Goal: Task Accomplishment & Management: Use online tool/utility

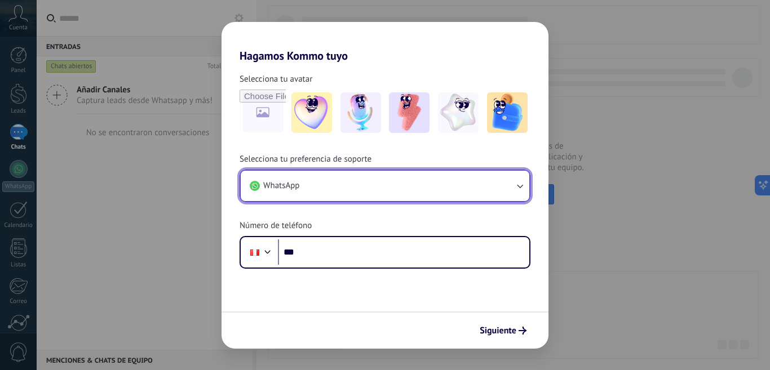
click at [513, 191] on button "WhatsApp" at bounding box center [385, 186] width 289 height 30
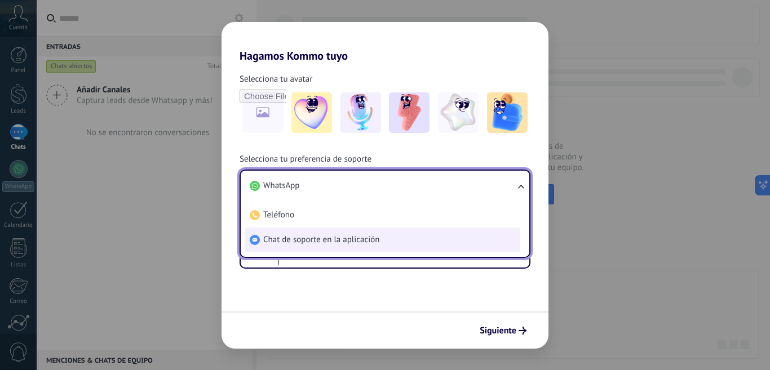
click at [347, 243] on span "Chat de soporte en la aplicación" at bounding box center [321, 239] width 116 height 11
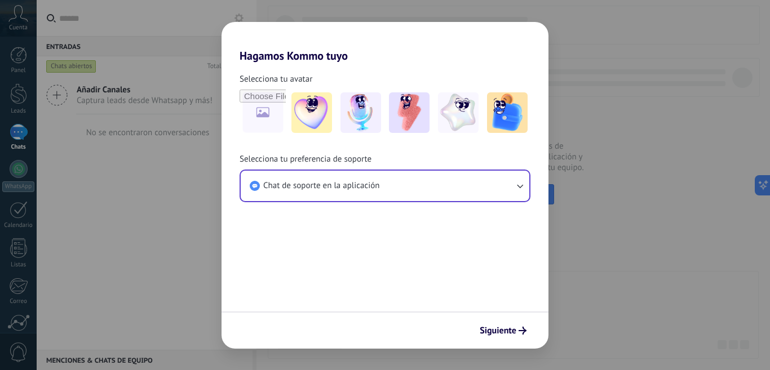
click at [352, 224] on form "Selecciona tu avatar Selecciona tu preferencia de soporte Chat de soporte en la…" at bounding box center [384, 206] width 327 height 286
click at [498, 327] on span "Siguiente" at bounding box center [498, 331] width 37 height 8
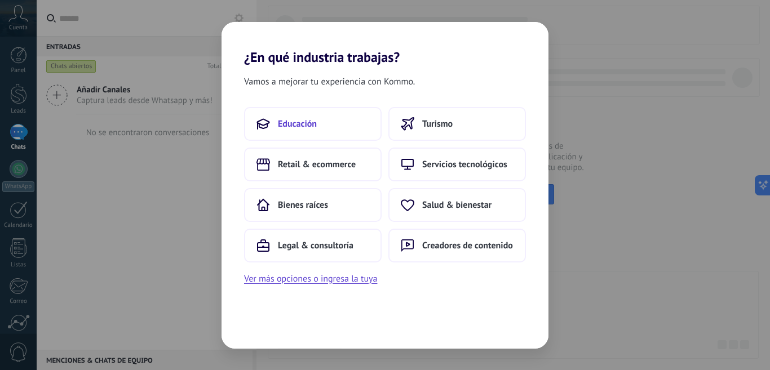
click at [308, 130] on button "Educación" at bounding box center [313, 124] width 138 height 34
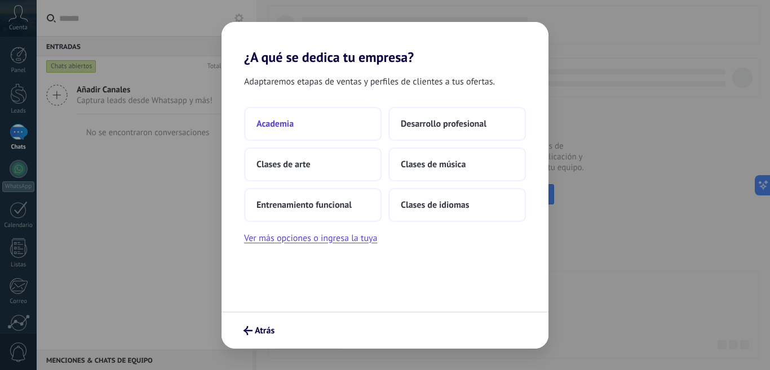
click at [283, 131] on button "Academia" at bounding box center [313, 124] width 138 height 34
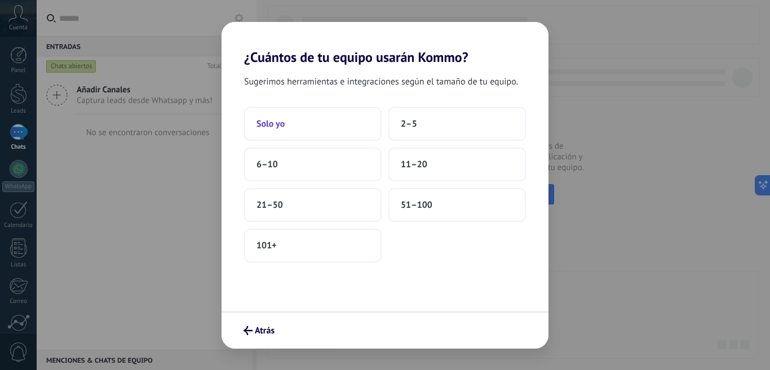
click at [276, 128] on span "Solo yo" at bounding box center [270, 123] width 28 height 11
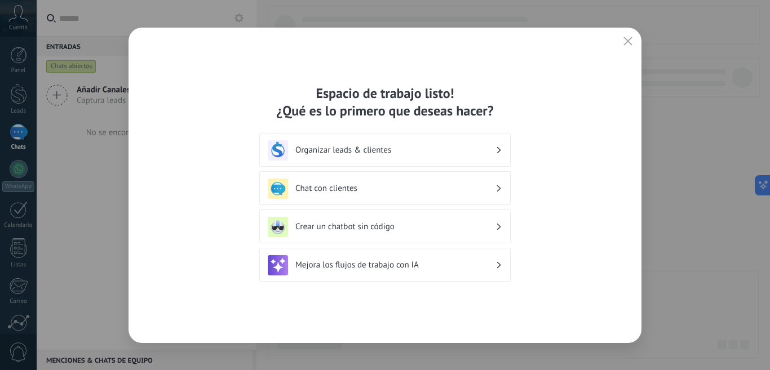
click at [326, 153] on h3 "Organizar leads & clientes" at bounding box center [395, 150] width 200 height 11
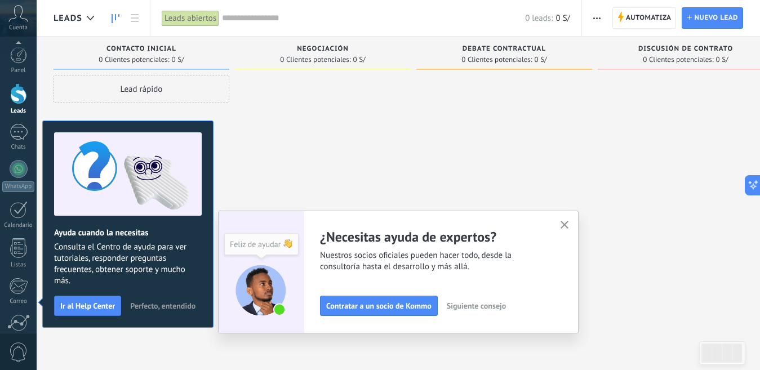
scroll to position [99, 0]
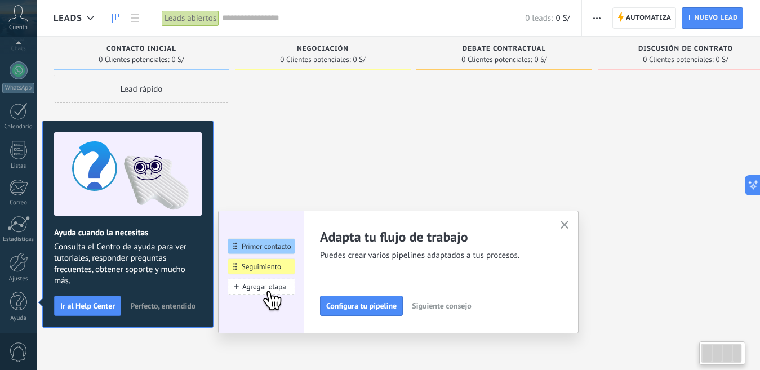
click at [296, 115] on div at bounding box center [323, 186] width 176 height 223
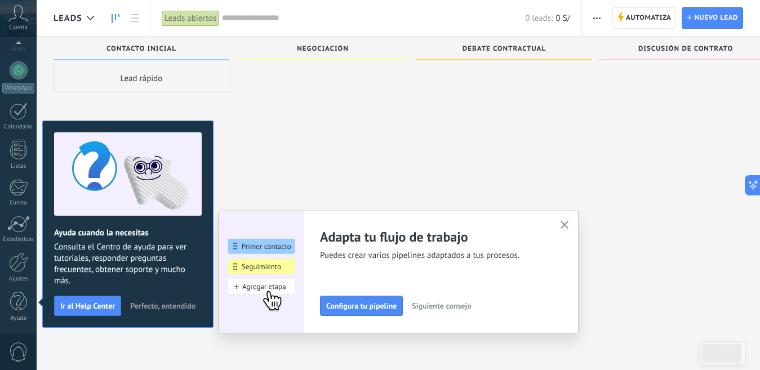
scroll to position [20, 0]
click at [14, 267] on div at bounding box center [18, 262] width 19 height 20
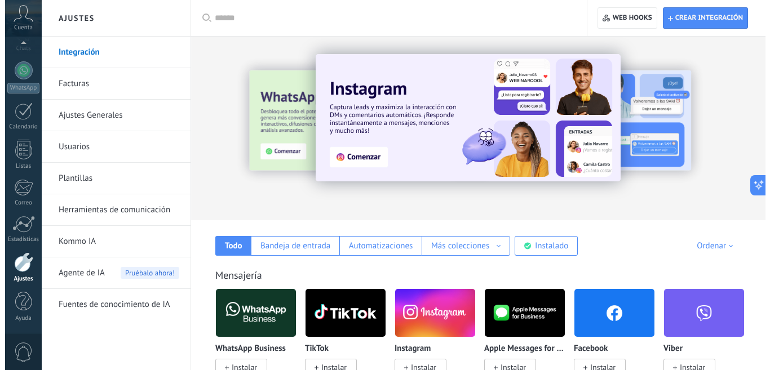
scroll to position [225, 0]
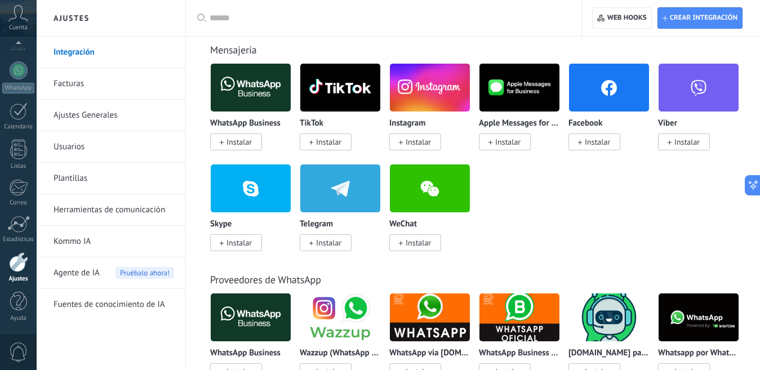
click at [588, 141] on span "Instalar" at bounding box center [597, 142] width 25 height 10
click at [592, 143] on span "Instalar" at bounding box center [597, 142] width 25 height 10
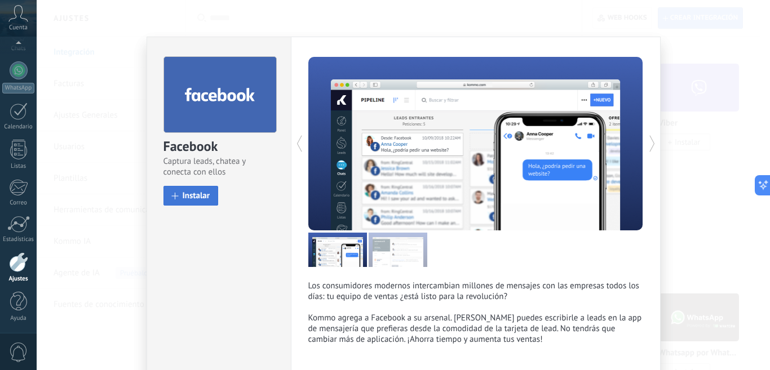
click at [186, 203] on button "Instalar" at bounding box center [190, 196] width 55 height 20
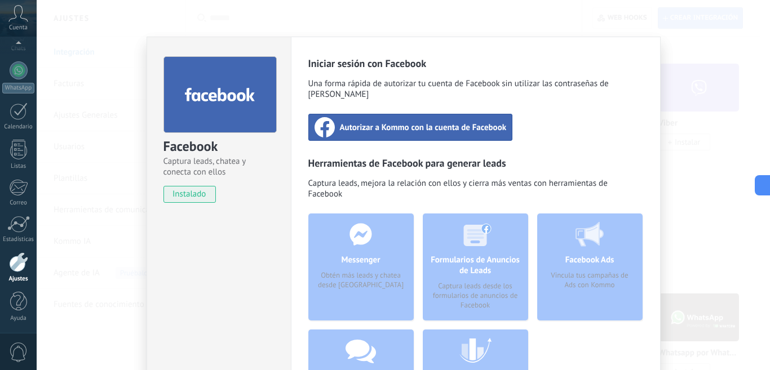
click at [364, 127] on div "Autorizar a Kommo con la cuenta de Facebook" at bounding box center [410, 127] width 205 height 27
click at [364, 127] on div at bounding box center [403, 185] width 733 height 370
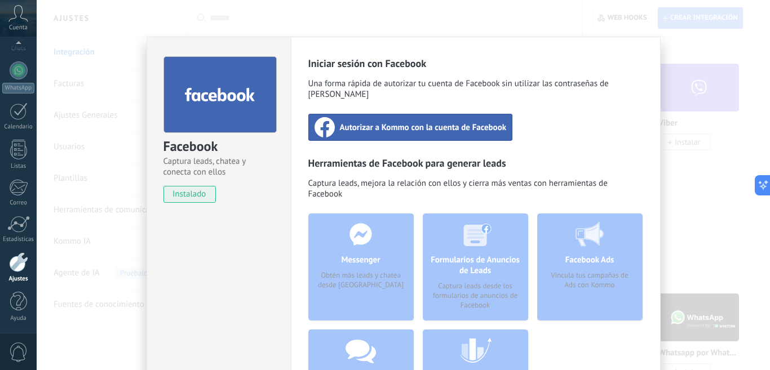
click at [531, 124] on div "Iniciar sesión con Facebook Una forma rápida de autorizar tu cuenta de Facebook…" at bounding box center [475, 251] width 335 height 389
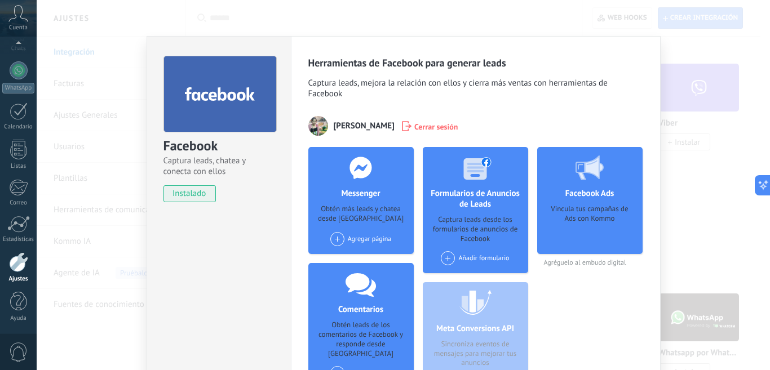
scroll to position [0, 0]
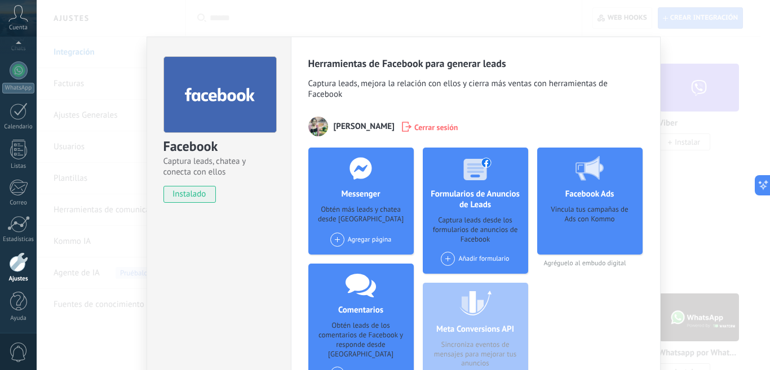
click at [334, 236] on span at bounding box center [337, 240] width 14 height 14
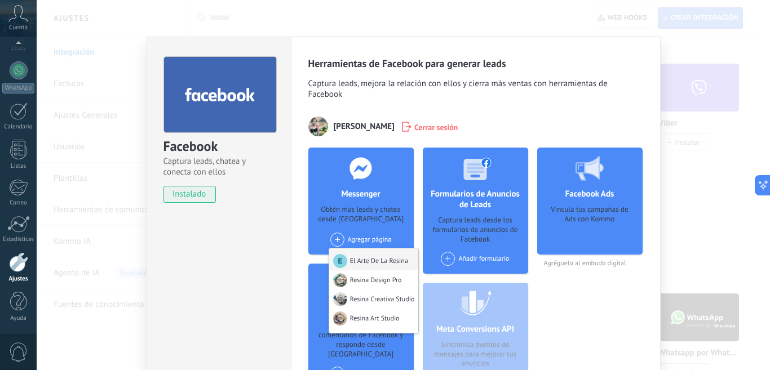
click at [360, 263] on div "El Arte De La Resina" at bounding box center [374, 260] width 90 height 22
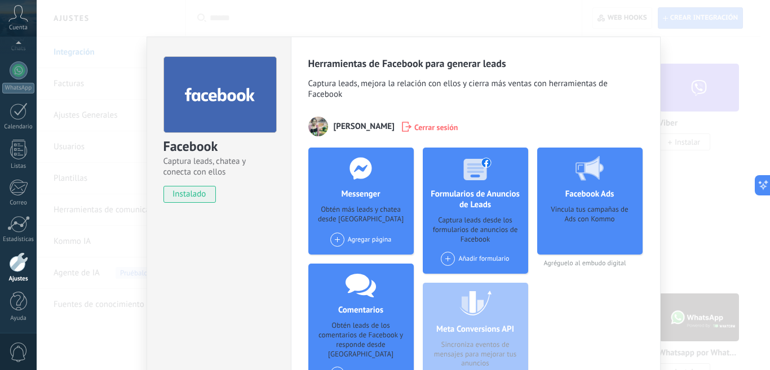
click at [332, 242] on span at bounding box center [337, 240] width 14 height 14
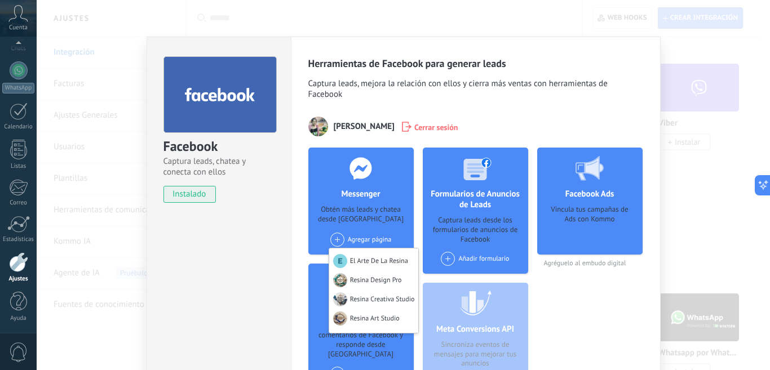
click at [350, 280] on div "Messenger Obtén más leads y chatea desde Kommo Agregar página El Arte De La Res…" at bounding box center [360, 273] width 105 height 251
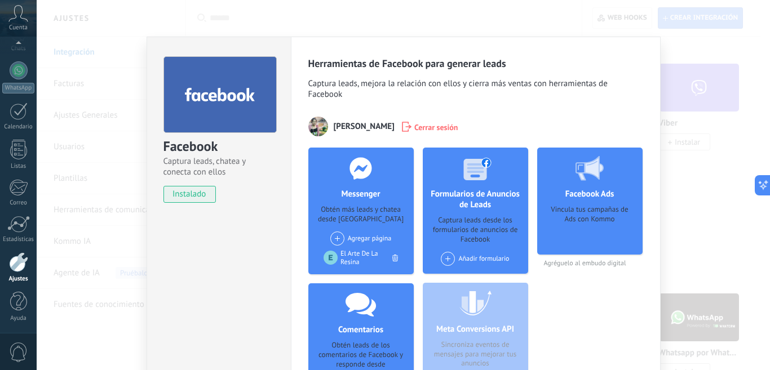
click at [335, 240] on span at bounding box center [337, 239] width 14 height 14
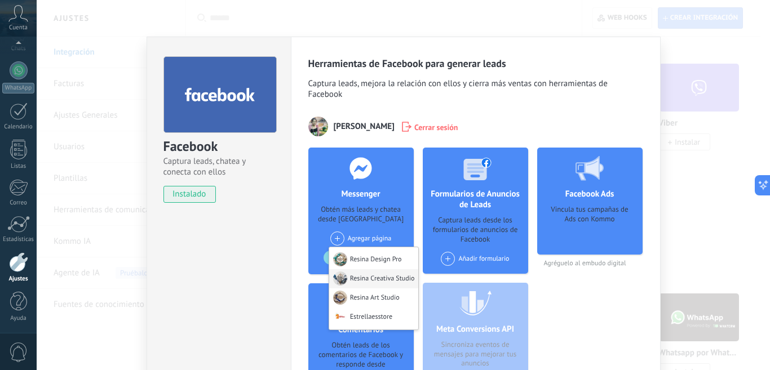
click at [369, 278] on div "Resina Creativa Studio" at bounding box center [374, 278] width 90 height 19
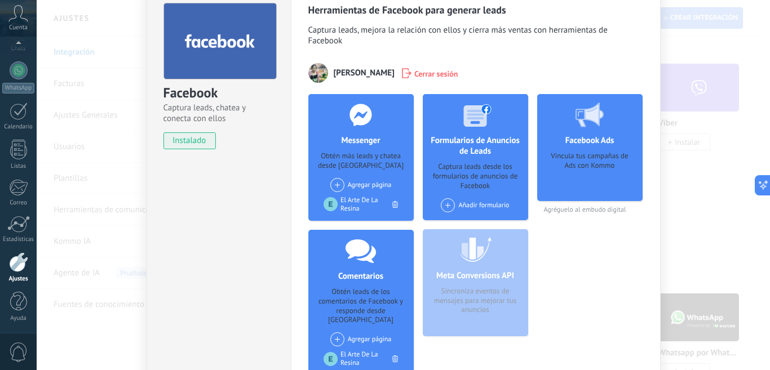
scroll to position [56, 0]
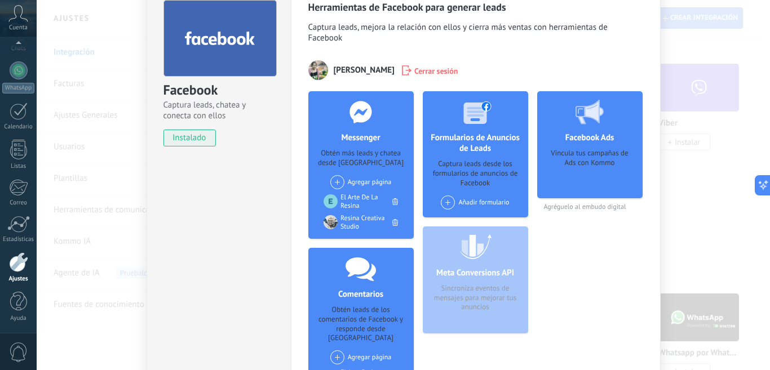
click at [336, 185] on span at bounding box center [337, 182] width 14 height 14
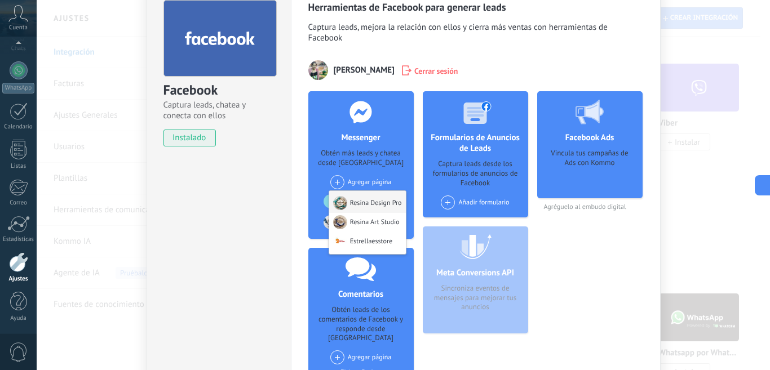
click at [357, 207] on div "Resina Design Pro" at bounding box center [367, 202] width 77 height 22
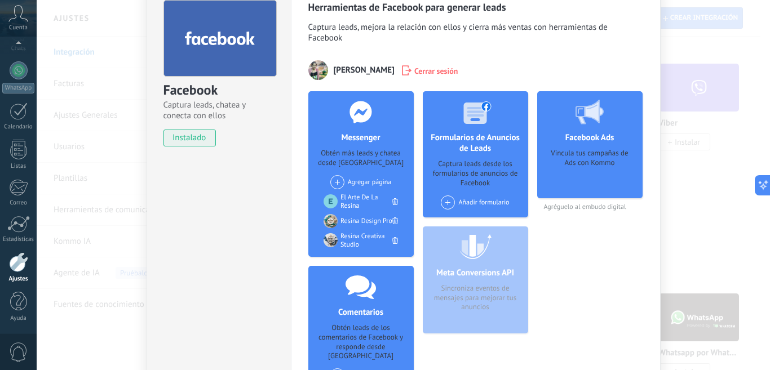
click at [333, 181] on span at bounding box center [337, 182] width 14 height 14
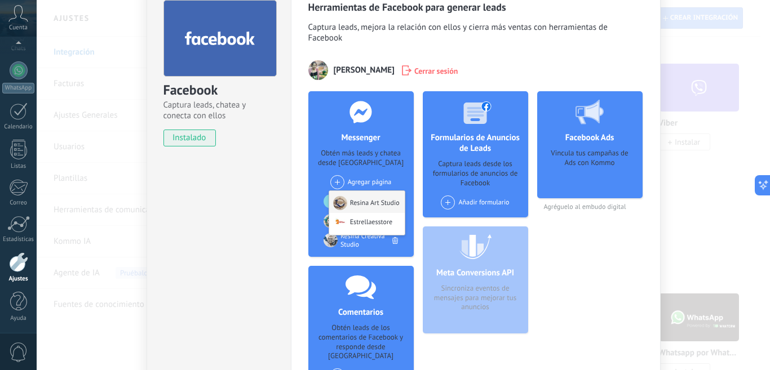
click at [354, 209] on div "Resina Art Studio" at bounding box center [367, 202] width 76 height 22
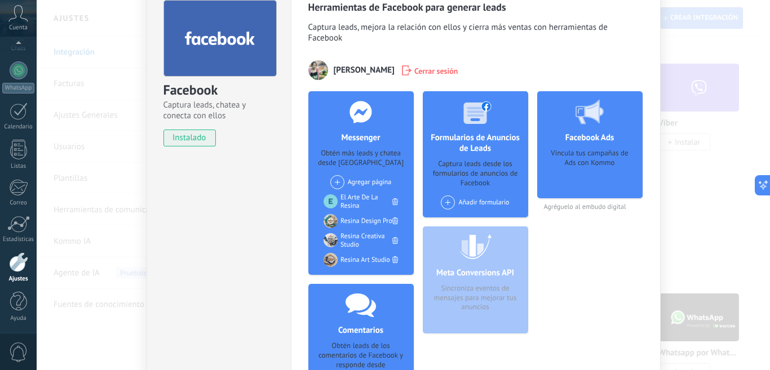
click at [332, 181] on span at bounding box center [337, 182] width 14 height 14
click at [314, 180] on div "Messenger Obtén más leads y chatea desde Kommo Agregar página Estrellaesstore E…" at bounding box center [360, 183] width 105 height 184
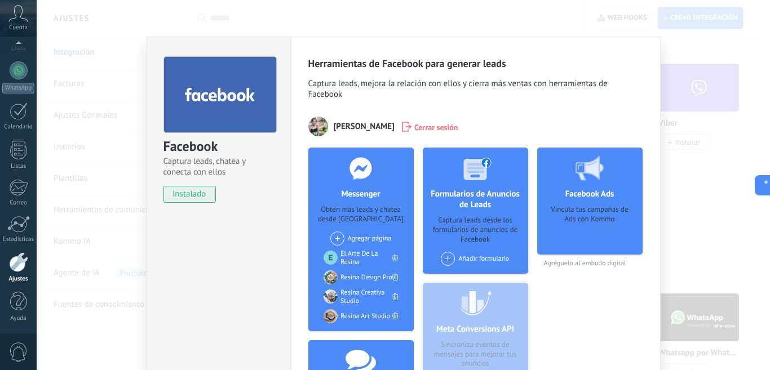
click at [15, 266] on div at bounding box center [18, 262] width 19 height 20
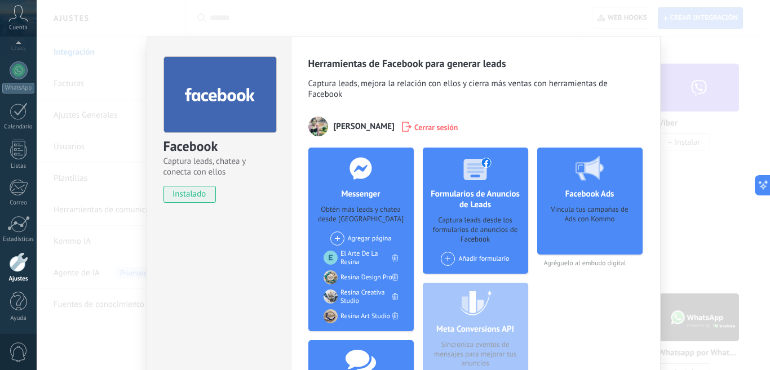
click at [15, 266] on div at bounding box center [18, 262] width 19 height 20
click at [440, 126] on span "Cerrar sesión" at bounding box center [436, 126] width 44 height 11
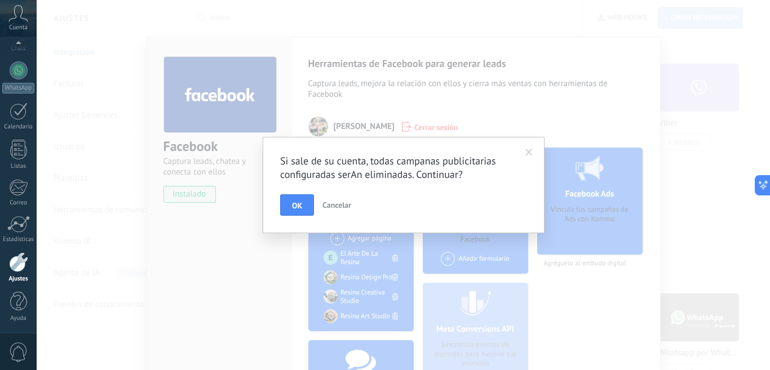
click at [337, 204] on span "Cancelar" at bounding box center [336, 205] width 29 height 10
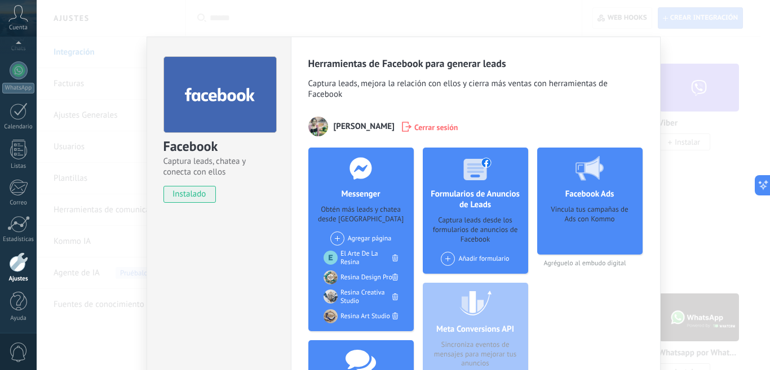
scroll to position [56, 0]
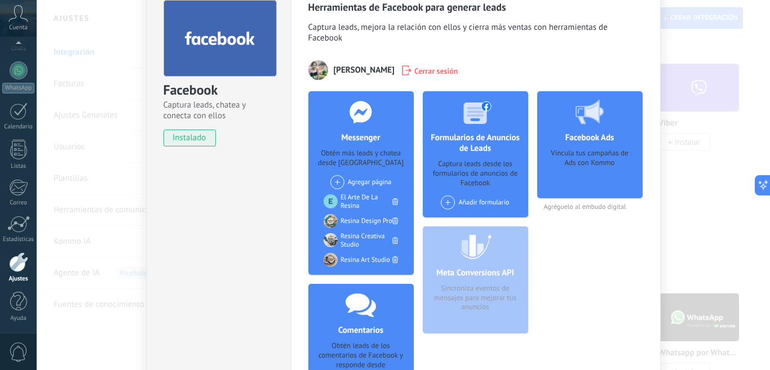
click at [20, 265] on div at bounding box center [18, 262] width 19 height 20
click at [441, 72] on span "Cerrar sesión" at bounding box center [436, 70] width 44 height 11
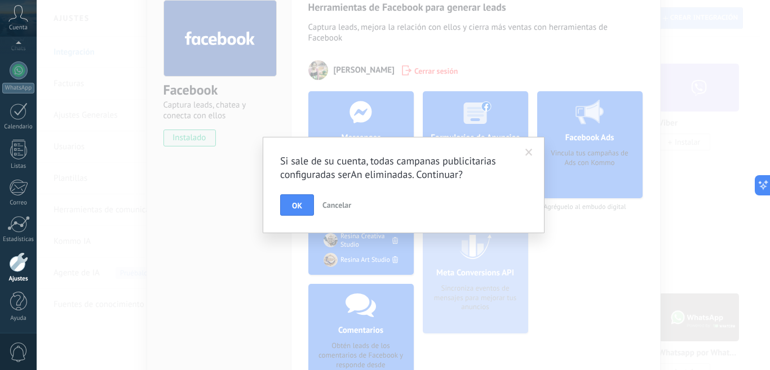
click at [338, 201] on span "Cancelar" at bounding box center [336, 205] width 29 height 10
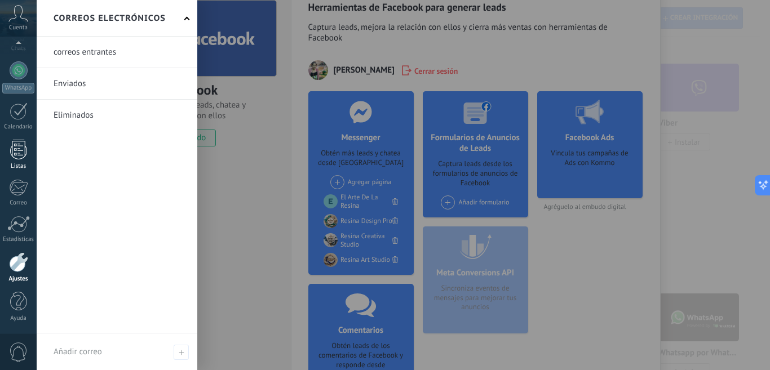
click at [12, 158] on div at bounding box center [18, 150] width 17 height 20
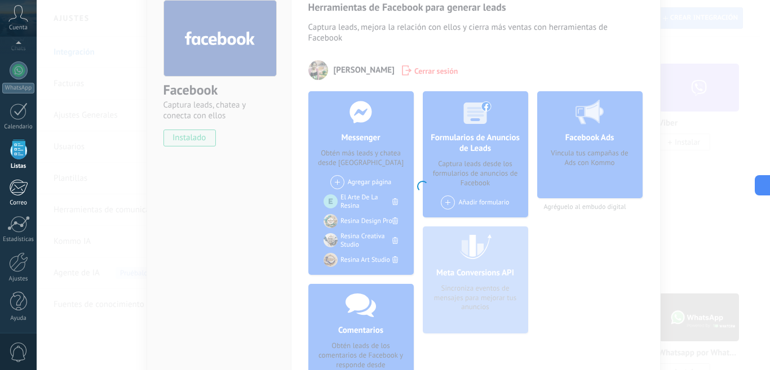
click at [15, 193] on div at bounding box center [18, 187] width 19 height 17
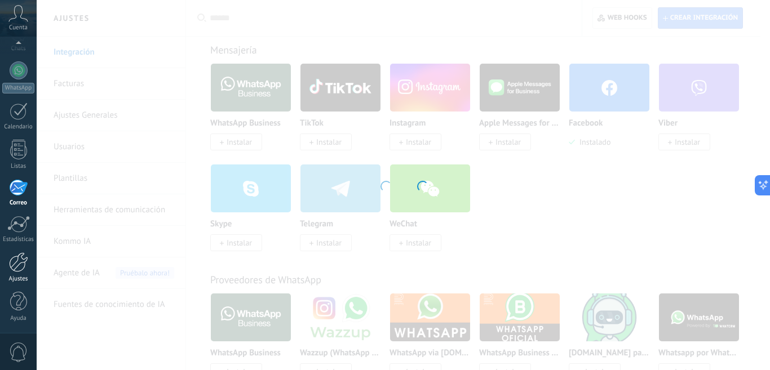
click at [13, 264] on div at bounding box center [18, 262] width 19 height 20
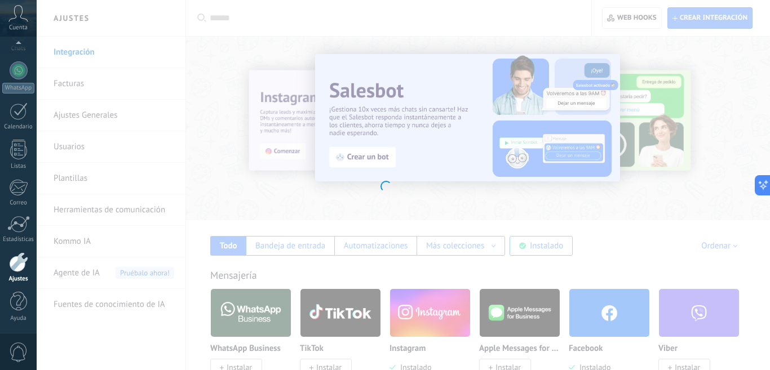
click at [18, 272] on div at bounding box center [18, 262] width 19 height 20
click at [17, 234] on link "Estadísticas" at bounding box center [18, 230] width 37 height 28
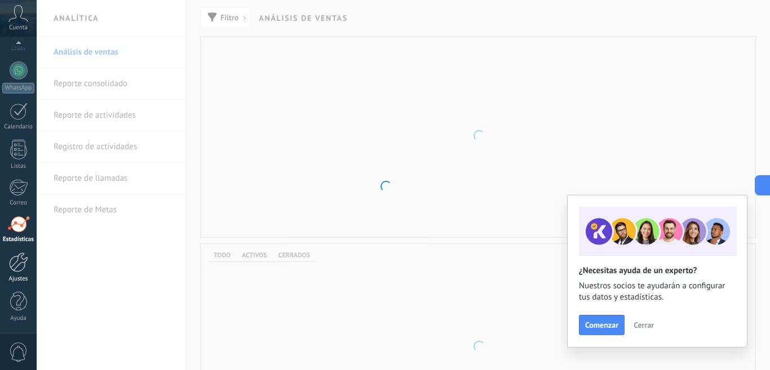
click at [16, 260] on div at bounding box center [18, 262] width 19 height 20
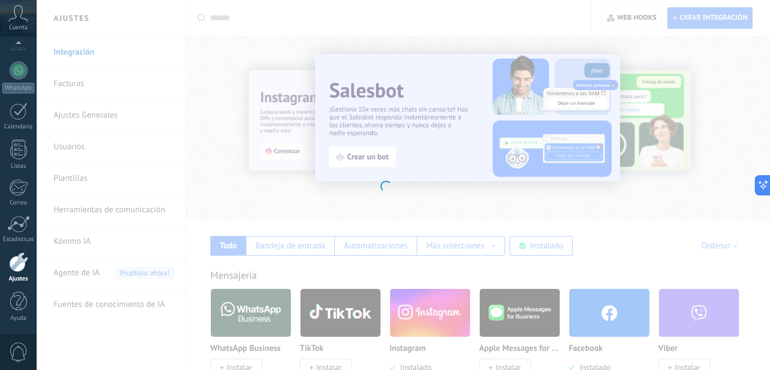
click at [121, 209] on div at bounding box center [385, 185] width 770 height 370
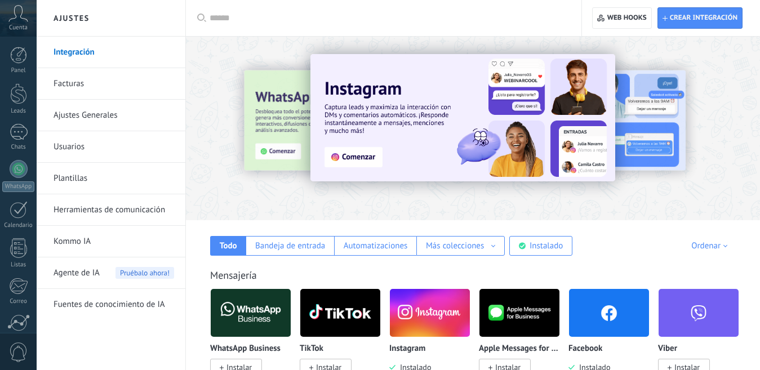
scroll to position [99, 0]
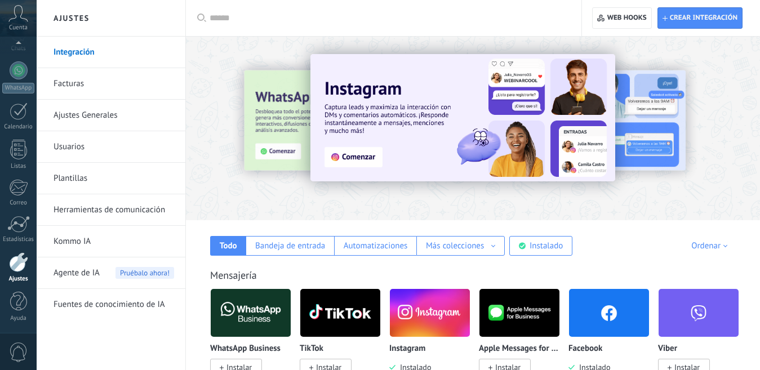
click at [20, 266] on div at bounding box center [18, 262] width 19 height 20
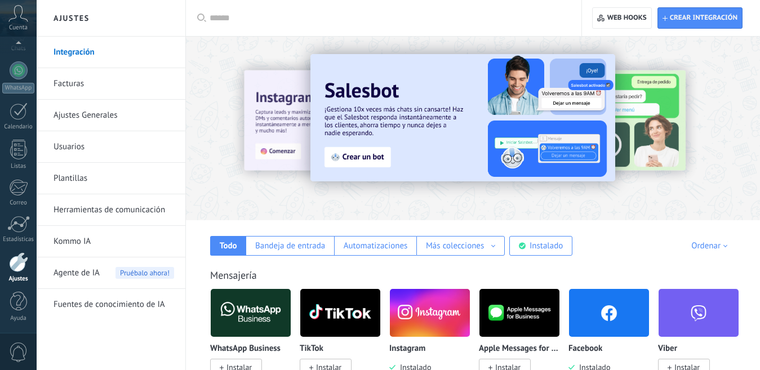
scroll to position [0, 0]
click at [107, 213] on link "Herramientas de comunicación" at bounding box center [114, 210] width 121 height 32
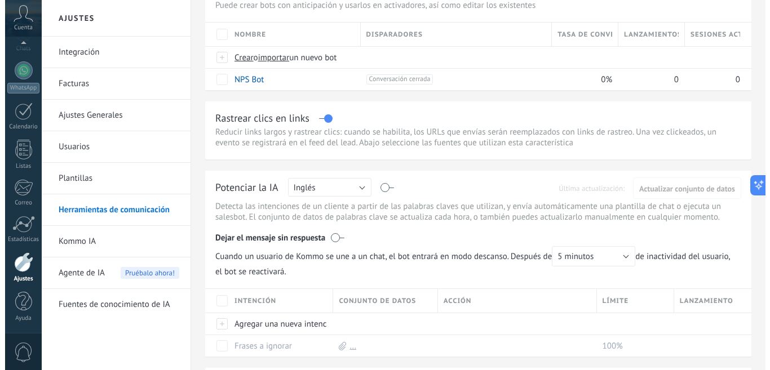
scroll to position [113, 0]
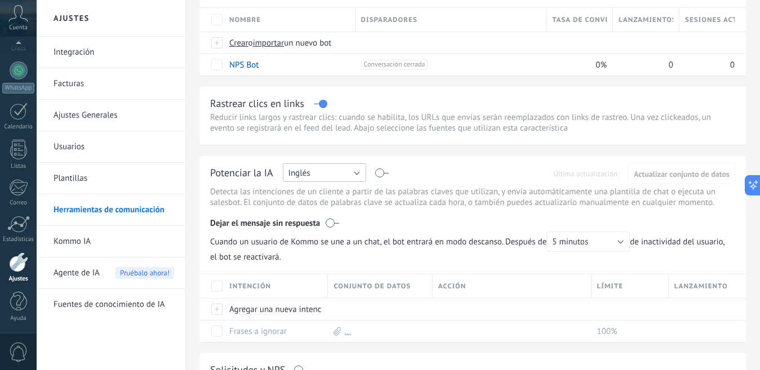
click at [354, 178] on button "Inglés" at bounding box center [324, 172] width 83 height 19
click at [311, 212] on span "Español" at bounding box center [319, 212] width 86 height 11
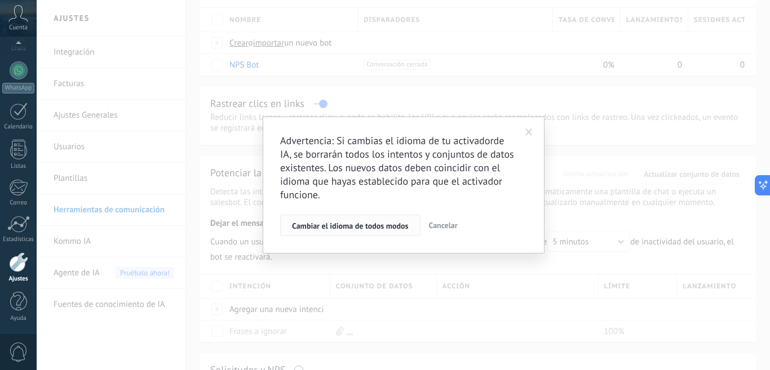
click at [307, 227] on span "Cambiar el idioma de todos modos" at bounding box center [350, 226] width 117 height 8
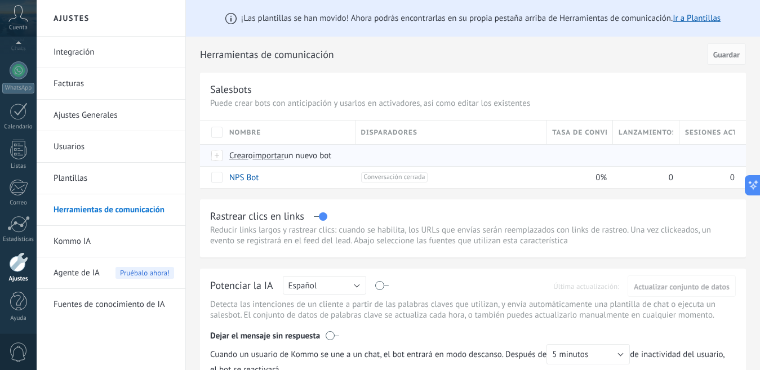
click at [215, 156] on div at bounding box center [217, 155] width 12 height 10
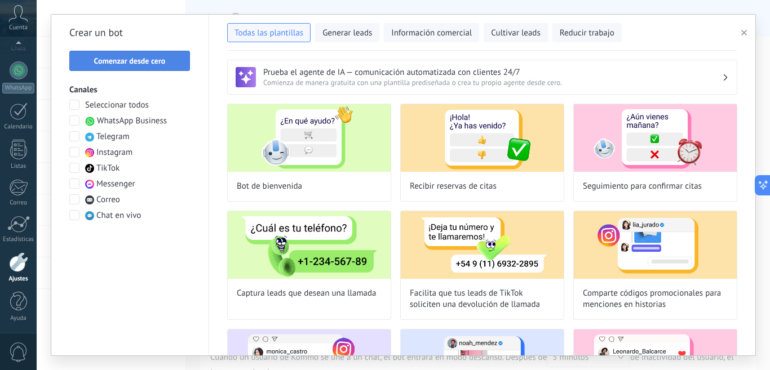
click at [113, 58] on span "Comenzar desde cero" at bounding box center [130, 61] width 72 height 8
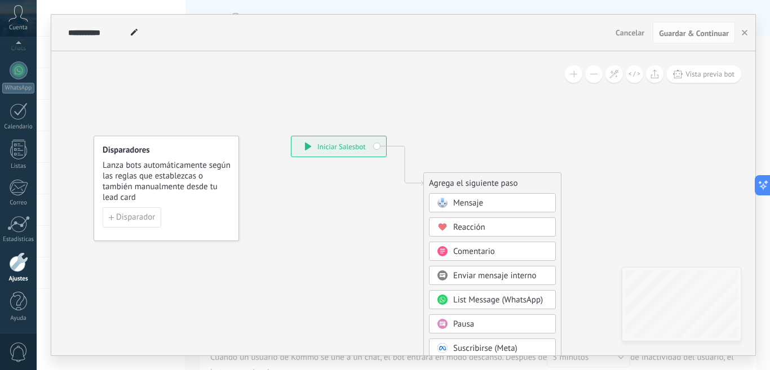
click at [464, 202] on span "Mensaje" at bounding box center [468, 203] width 30 height 11
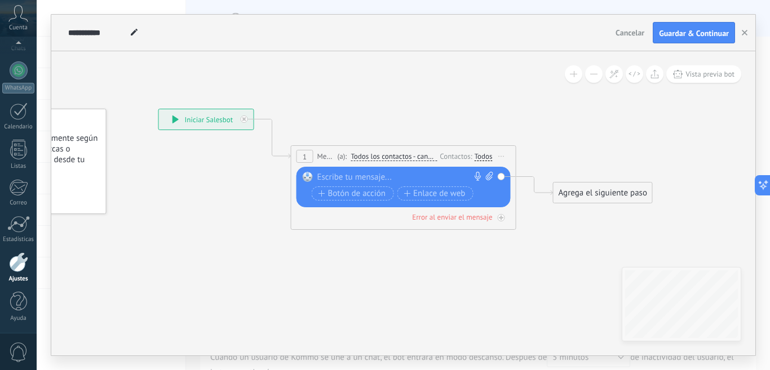
click at [337, 172] on div at bounding box center [400, 177] width 167 height 11
click at [342, 176] on div at bounding box center [400, 177] width 167 height 11
click at [415, 190] on span "Enlace de web" at bounding box center [434, 193] width 61 height 9
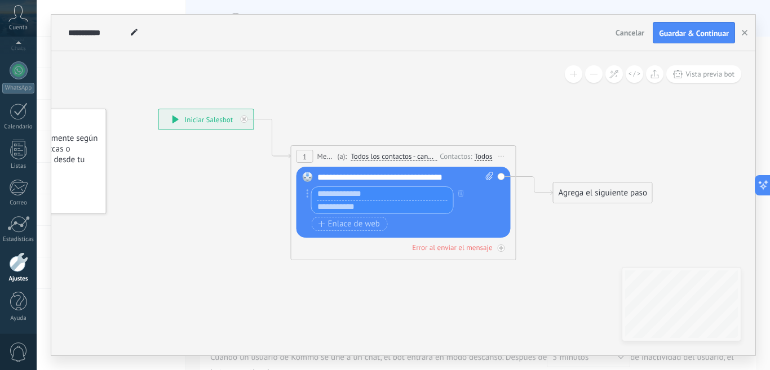
click at [342, 195] on input "text" at bounding box center [382, 194] width 141 height 14
click at [501, 179] on div "Reemplazar Quitar Convertir a mensaje de voz Arrastre la imagen aquí para adjun…" at bounding box center [403, 202] width 214 height 71
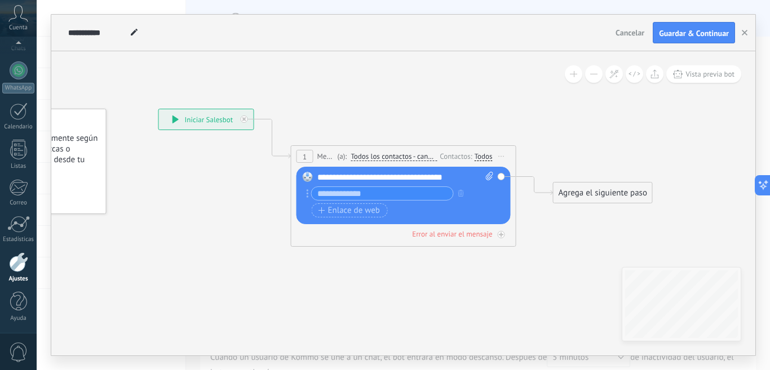
click at [499, 177] on div "Reemplazar Quitar Convertir a mensaje de voz Arrastre la imagen aquí para adjun…" at bounding box center [403, 195] width 214 height 57
click at [499, 179] on div "Reemplazar Quitar Convertir a mensaje de voz Arrastre la imagen aquí para adjun…" at bounding box center [403, 195] width 214 height 57
click at [500, 174] on div "Reemplazar Quitar Convertir a mensaje de voz Arrastre la imagen aquí para adjun…" at bounding box center [403, 195] width 214 height 57
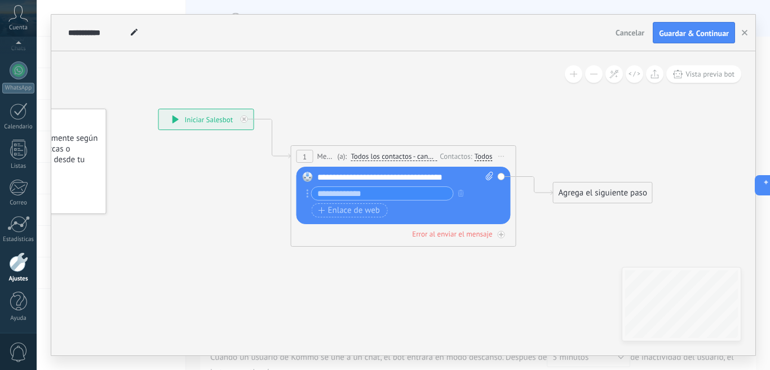
click at [501, 175] on div "Reemplazar Quitar Convertir a mensaje de voz Arrastre la imagen aquí para adjun…" at bounding box center [403, 195] width 214 height 57
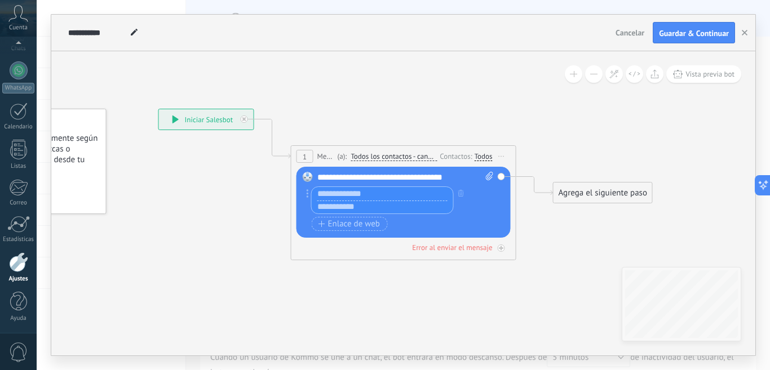
click at [320, 191] on input "text" at bounding box center [382, 194] width 141 height 14
click at [420, 193] on input "**********" at bounding box center [382, 194] width 141 height 14
type input "**********"
click at [338, 208] on input "text" at bounding box center [382, 208] width 141 height 14
paste input "**********"
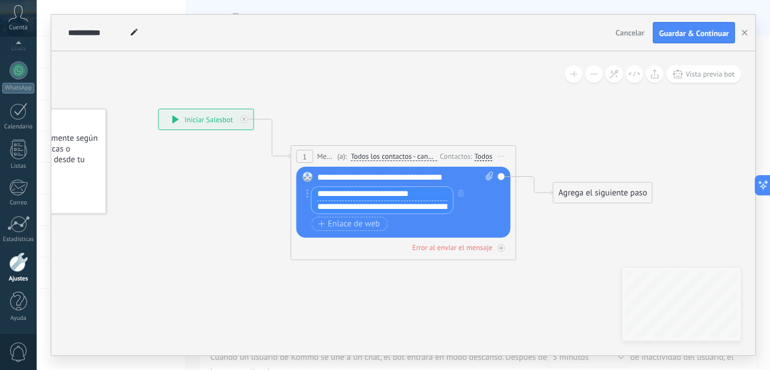
scroll to position [0, 1442]
type input "**********"
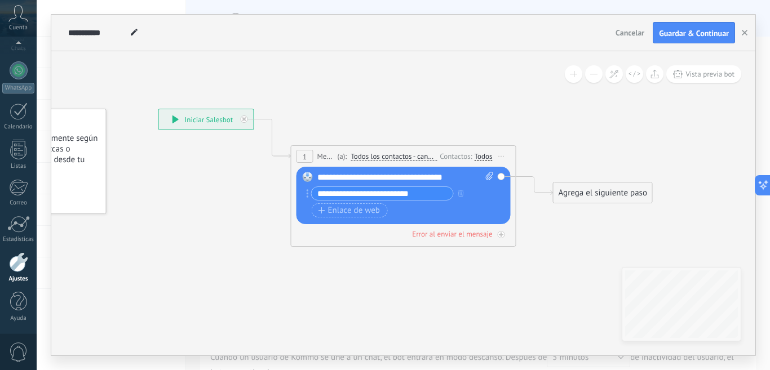
click at [606, 131] on icon at bounding box center [387, 162] width 1020 height 670
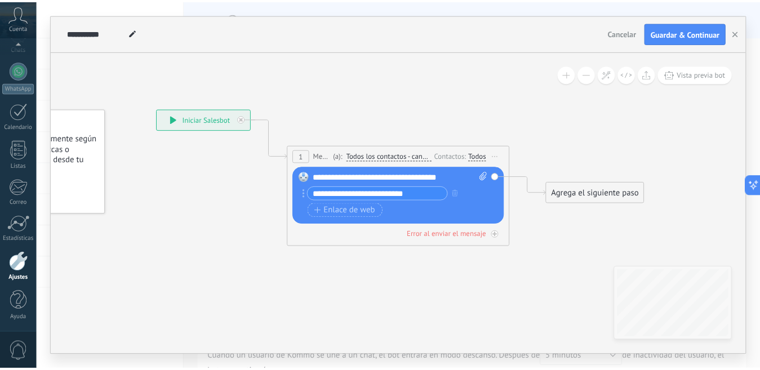
scroll to position [0, 0]
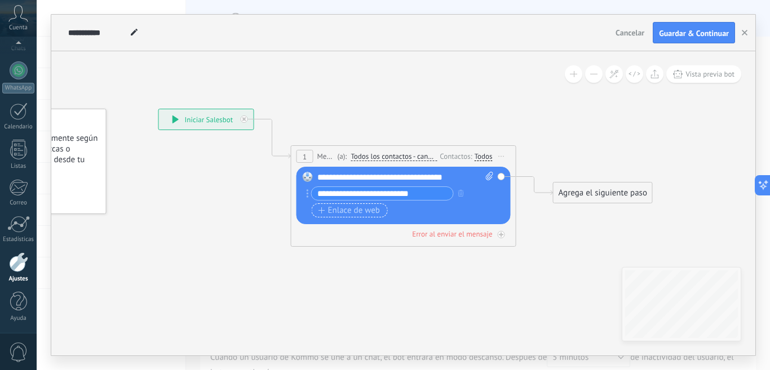
click at [373, 210] on span "Enlace de web" at bounding box center [348, 210] width 61 height 9
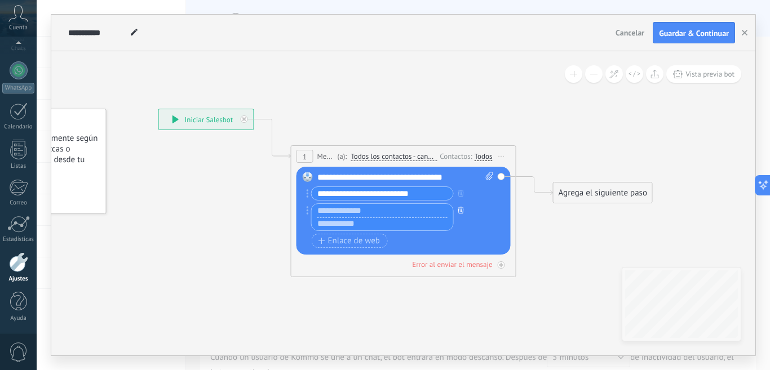
click at [461, 209] on icon "button" at bounding box center [461, 210] width 6 height 7
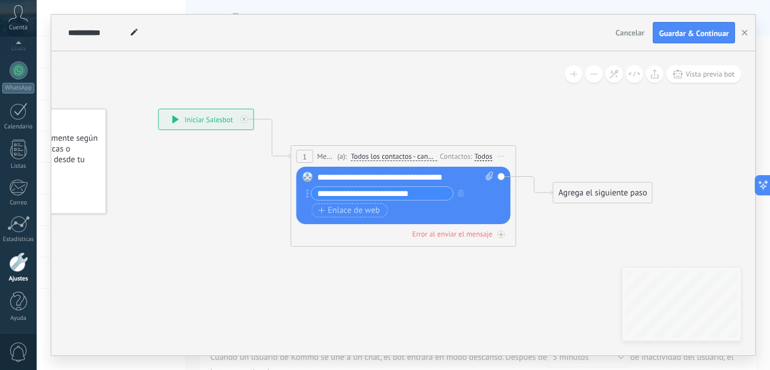
click at [410, 197] on input "**********" at bounding box center [382, 193] width 141 height 13
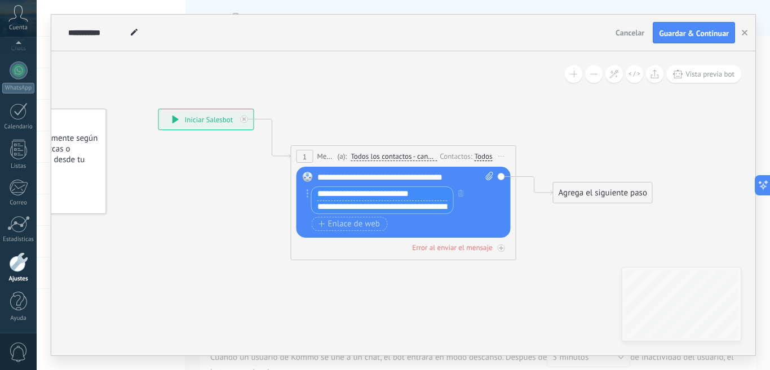
click at [415, 224] on div "Botón de acción Enlace de web" at bounding box center [402, 224] width 181 height 14
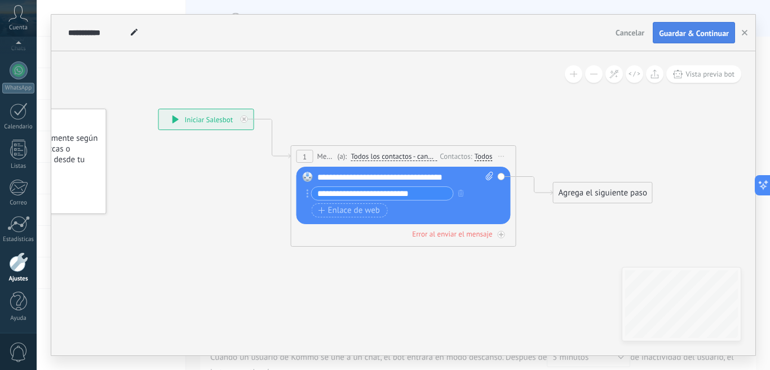
click at [685, 28] on button "Guardar & Continuar" at bounding box center [694, 32] width 82 height 21
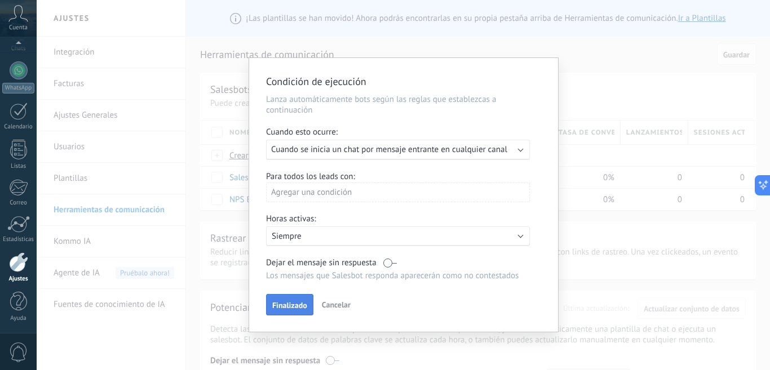
click at [295, 300] on button "Finalizado" at bounding box center [289, 304] width 47 height 21
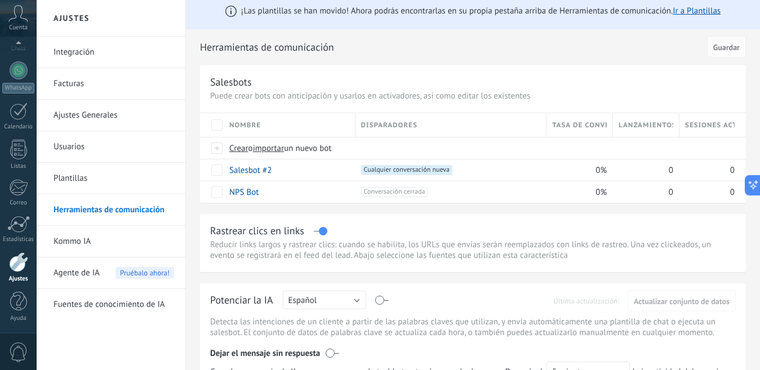
scroll to position [56, 0]
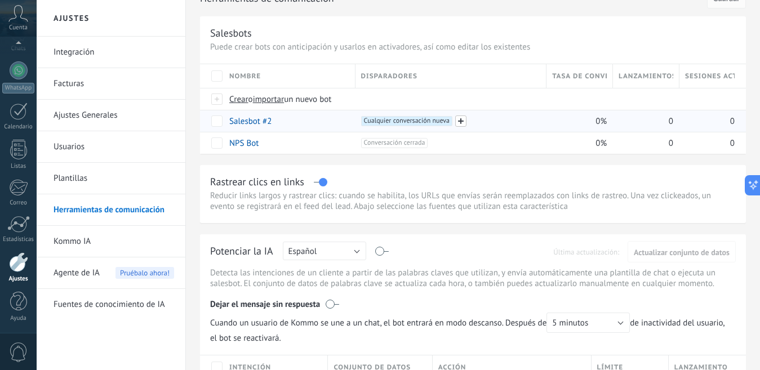
click at [459, 119] on span at bounding box center [460, 121] width 11 height 11
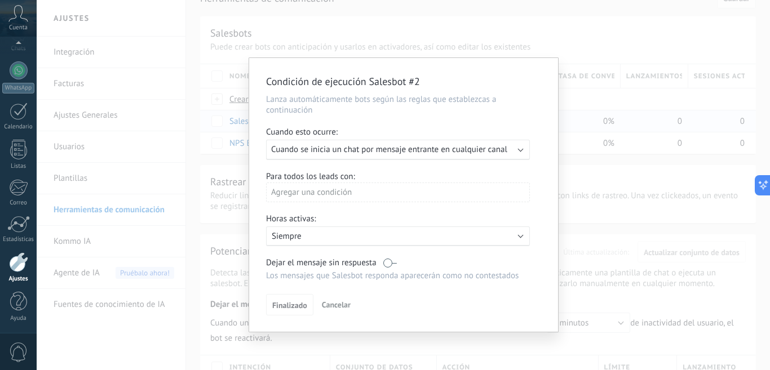
click at [387, 277] on p "Los mensajes que Salesbot responda aparecerán como no contestados" at bounding box center [398, 276] width 264 height 11
click at [413, 110] on p "Lanza automáticamente bots según las reglas que establezcas a continuación" at bounding box center [403, 104] width 275 height 21
click at [587, 86] on div "Condición de ejecución Salesbot #2 Lanza automáticamente bots según las reglas …" at bounding box center [403, 185] width 733 height 370
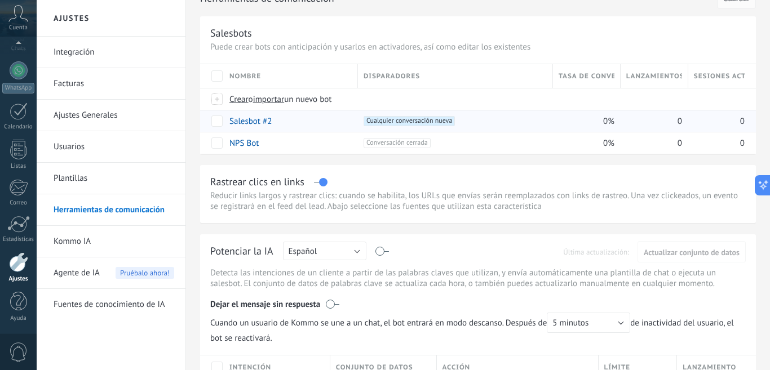
click at [587, 86] on div "Tasa de conversión" at bounding box center [586, 76] width 67 height 24
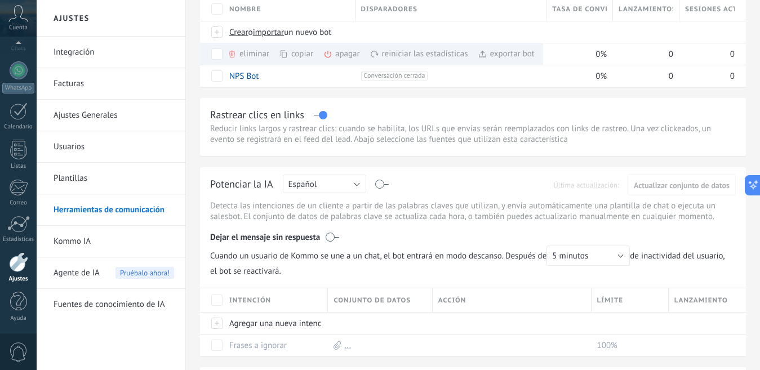
scroll to position [0, 0]
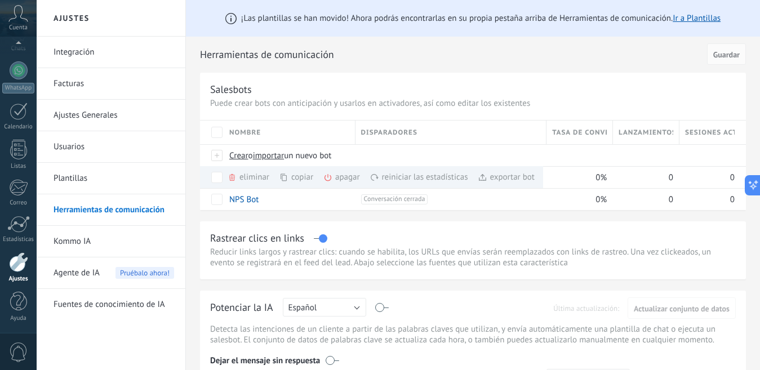
click at [289, 122] on div "Nombre" at bounding box center [289, 133] width 131 height 24
click at [277, 178] on span at bounding box center [279, 177] width 11 height 11
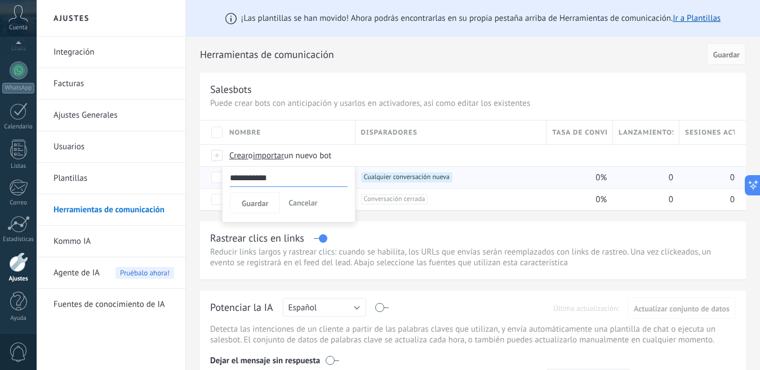
click at [305, 203] on span "Cancelar" at bounding box center [303, 203] width 29 height 10
